Goal: Use online tool/utility: Utilize a website feature to perform a specific function

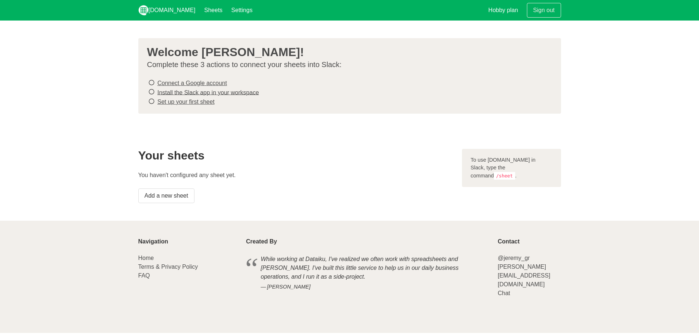
click at [151, 84] on icon at bounding box center [151, 83] width 7 height 10
click at [214, 84] on link "Connect a Google account" at bounding box center [191, 83] width 69 height 6
click at [234, 92] on link "Install the Slack app in your workspace" at bounding box center [208, 92] width 102 height 6
click at [181, 102] on link "Set up your first sheet" at bounding box center [185, 102] width 57 height 6
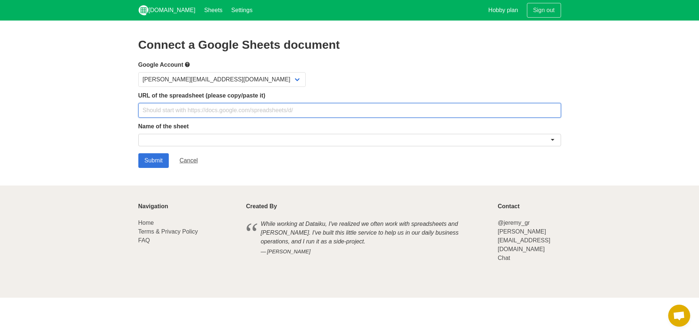
click at [267, 110] on input "text" at bounding box center [349, 110] width 422 height 15
paste input "https://docs.google.com/spreadsheets/d/1shSI0gpirk8zgqWRDhia4uZCnI_9UG8A/edit?g…"
type input "https://docs.google.com/spreadsheets/d/1shSI0gpirk8zgqWRDhia4uZCnI_9UG8A/edit?g…"
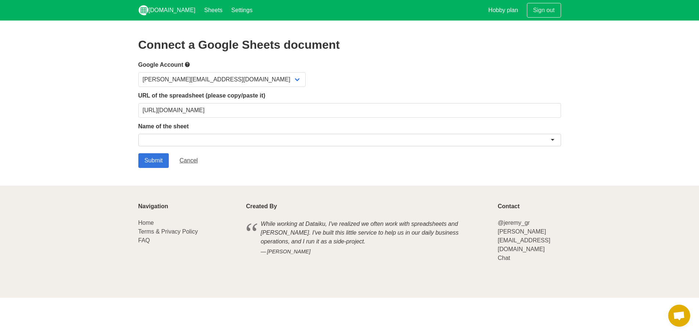
click at [251, 141] on div at bounding box center [349, 140] width 422 height 12
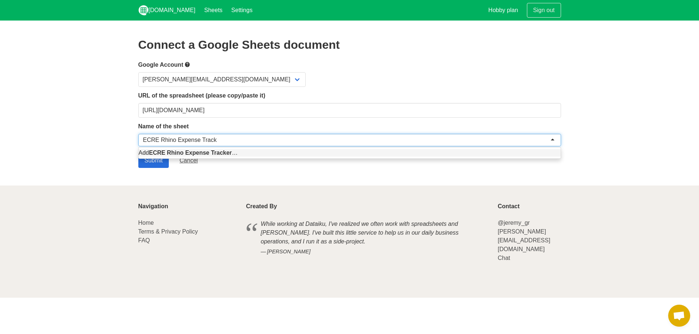
type input "ECRE Rhino Expense Tracker"
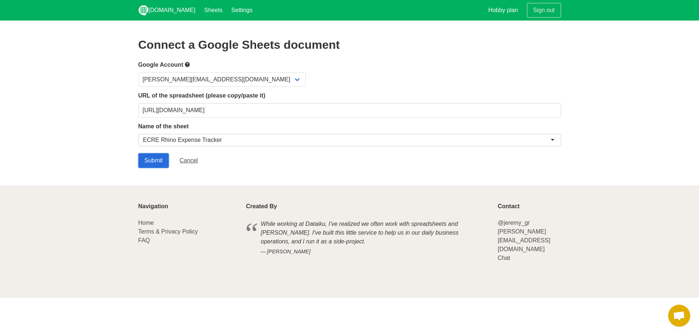
click at [161, 165] on input "Submit" at bounding box center [153, 160] width 31 height 15
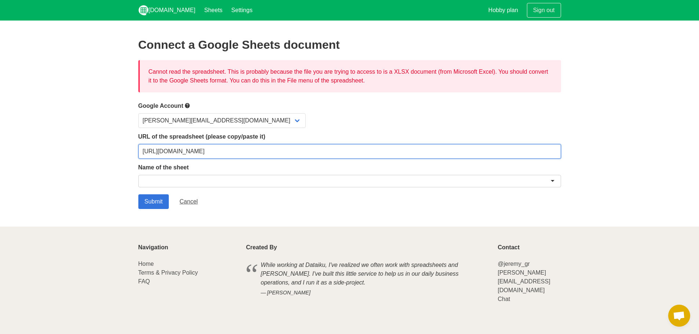
click at [216, 154] on input "https://docs.google.com/spreadsheets/d/1shSI0gpirk8zgqWRDhia4uZCnI_9UG8A/edit?g…" at bounding box center [349, 151] width 422 height 15
paste input "usp=sharing&ouid=112396535472751203407&rtpof=true&sd=true"
type input "https://docs.google.com/spreadsheets/d/1shSI0gpirk8zgqWRDhia4uZCnI_9UG8A/edit?u…"
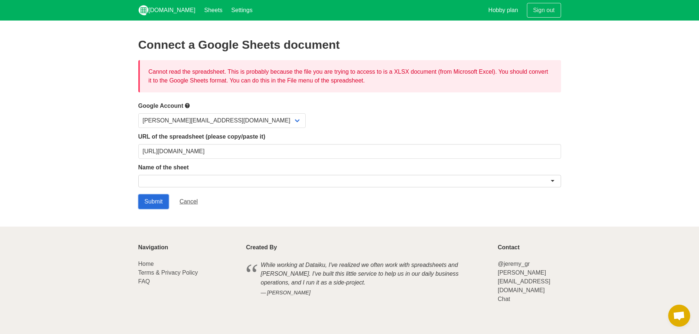
click at [149, 202] on input "Submit" at bounding box center [153, 201] width 31 height 15
click at [151, 202] on input "Submit" at bounding box center [153, 201] width 31 height 15
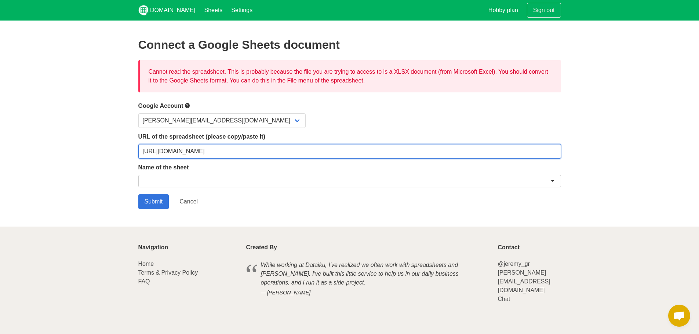
click at [225, 150] on input "[URL][DOMAIN_NAME]" at bounding box center [349, 151] width 422 height 15
click at [224, 150] on input "[URL][DOMAIN_NAME]" at bounding box center [349, 151] width 422 height 15
paste input "dZ-lF8DuYhgPomwajveHCHQbigR_V2Ro1NPch1jq2Ls/edit?gid=1075802509#gid=1075802509"
type input "[URL][DOMAIN_NAME]"
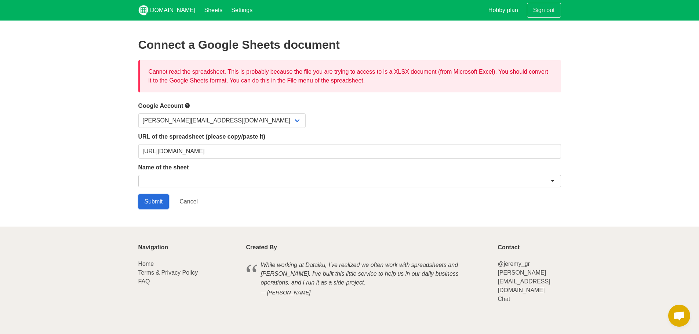
click at [153, 196] on input "Submit" at bounding box center [153, 201] width 31 height 15
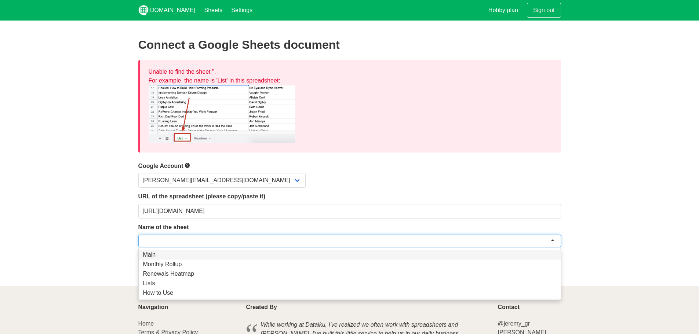
click at [172, 237] on div at bounding box center [349, 241] width 422 height 12
type input "E"
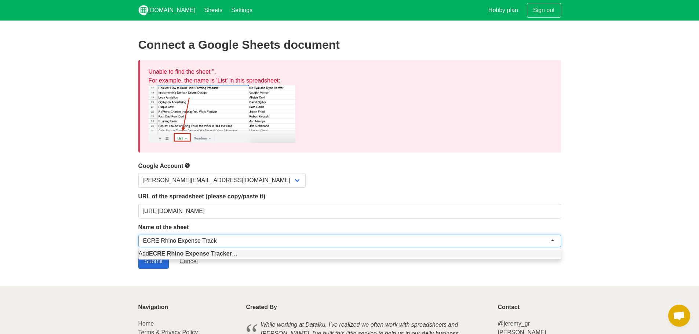
type input "ECRE Rhino Expense Tracker"
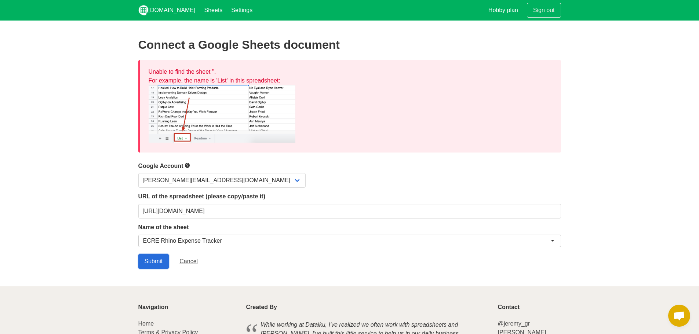
click at [153, 262] on input "Submit" at bounding box center [153, 261] width 31 height 15
